Goal: Communication & Community: Connect with others

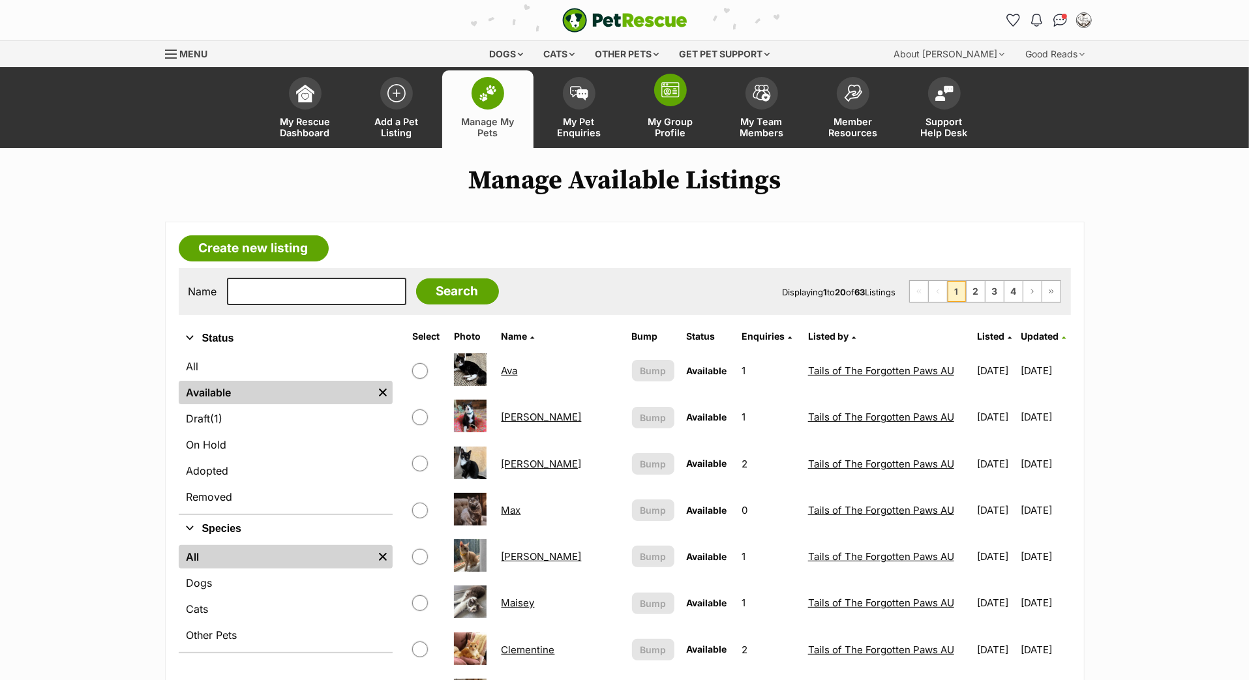
click at [672, 98] on img at bounding box center [671, 90] width 18 height 16
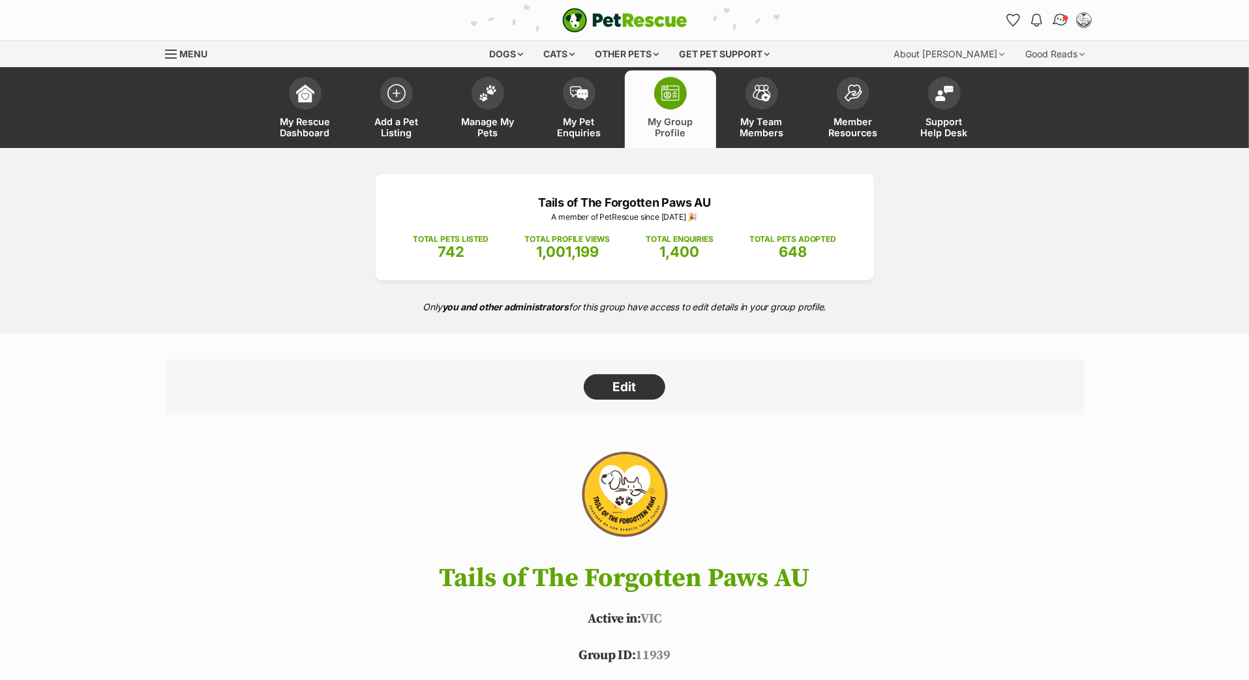
click at [1047, 18] on link "Conversations" at bounding box center [1060, 20] width 27 height 27
